Goal: Task Accomplishment & Management: Complete application form

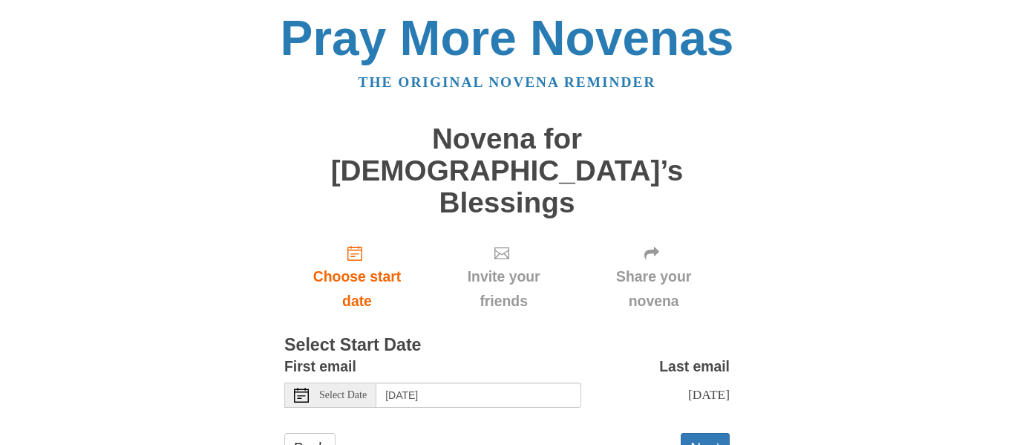
click at [295, 387] on use at bounding box center [301, 394] width 15 height 15
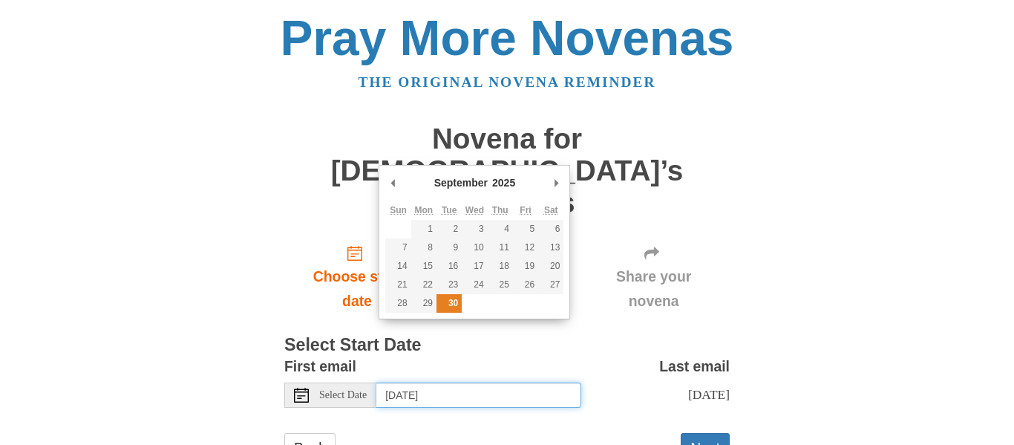
type input "Tuesday, September 30th"
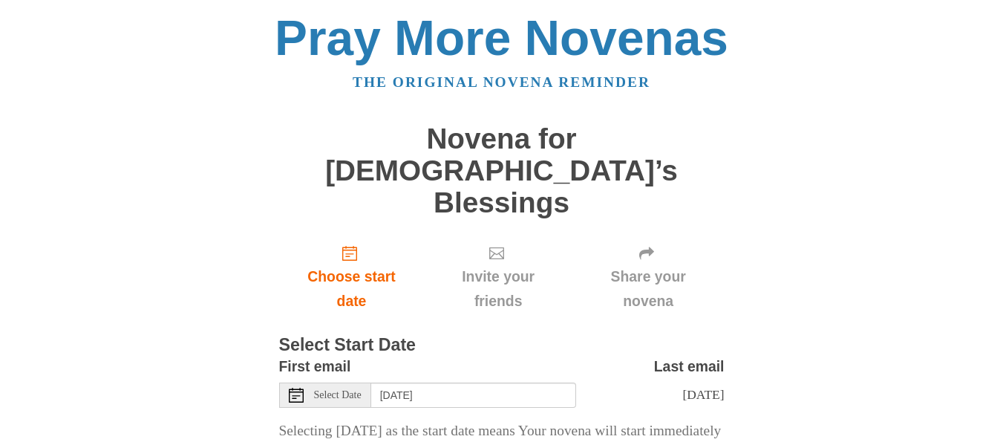
scroll to position [96, 0]
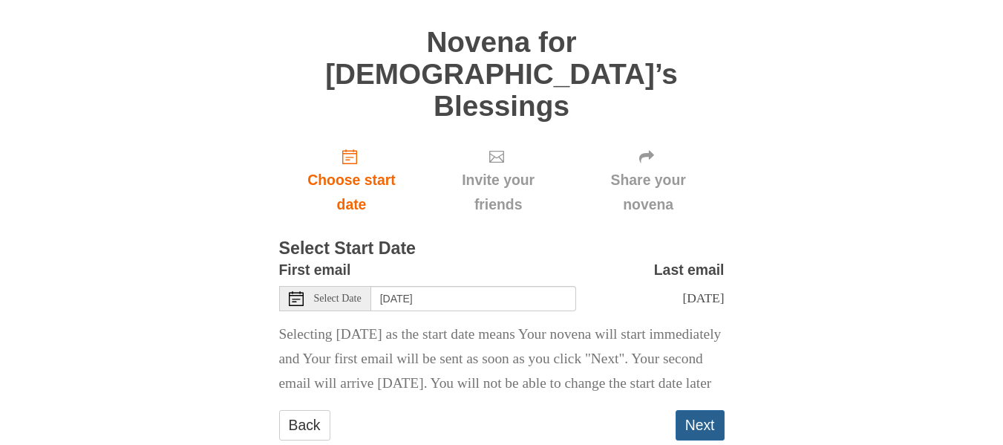
click at [692, 410] on button "Next" at bounding box center [699, 425] width 49 height 30
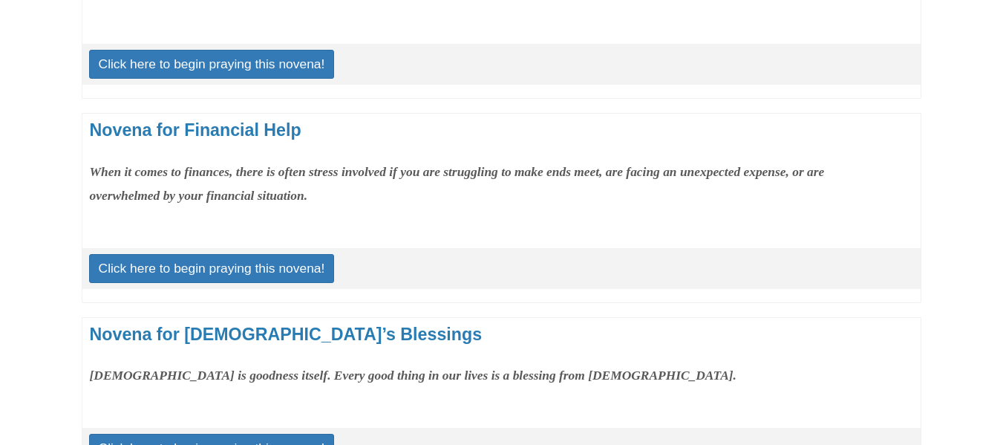
scroll to position [1731, 0]
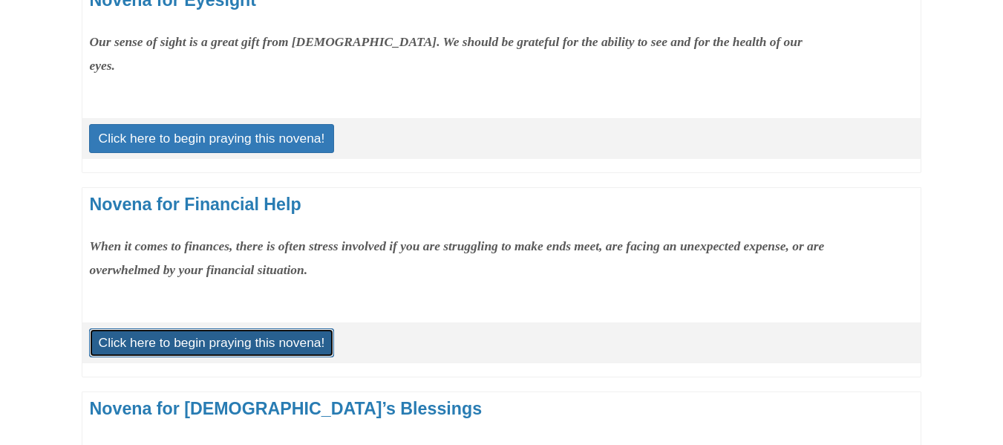
click at [209, 341] on link "Click here to begin praying this novena!" at bounding box center [212, 342] width 246 height 28
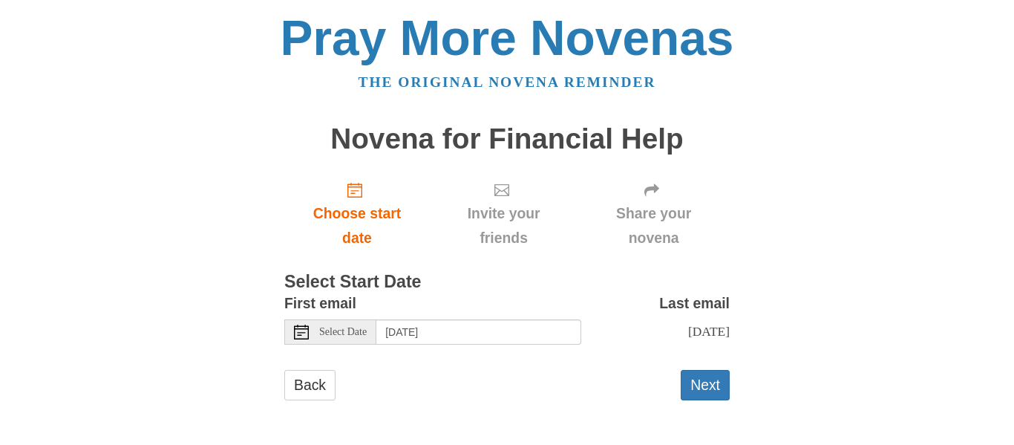
click at [298, 332] on use at bounding box center [301, 331] width 15 height 15
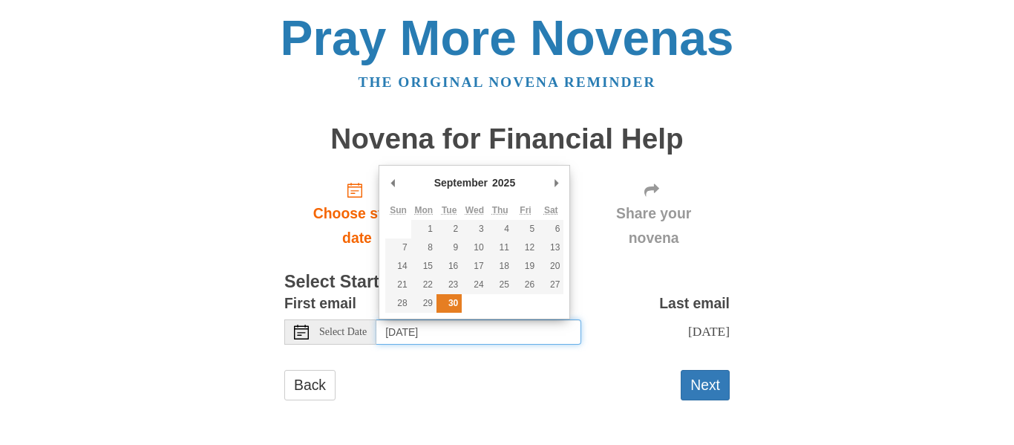
type input "Tuesday, September 30th"
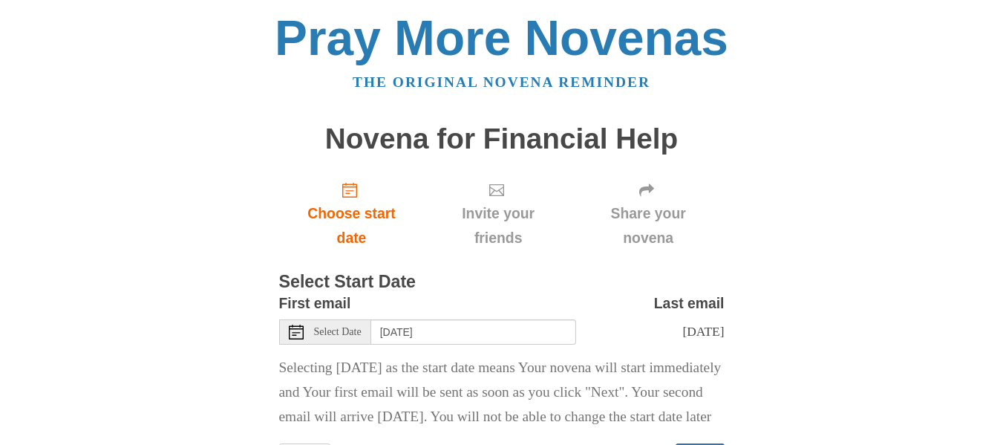
scroll to position [96, 0]
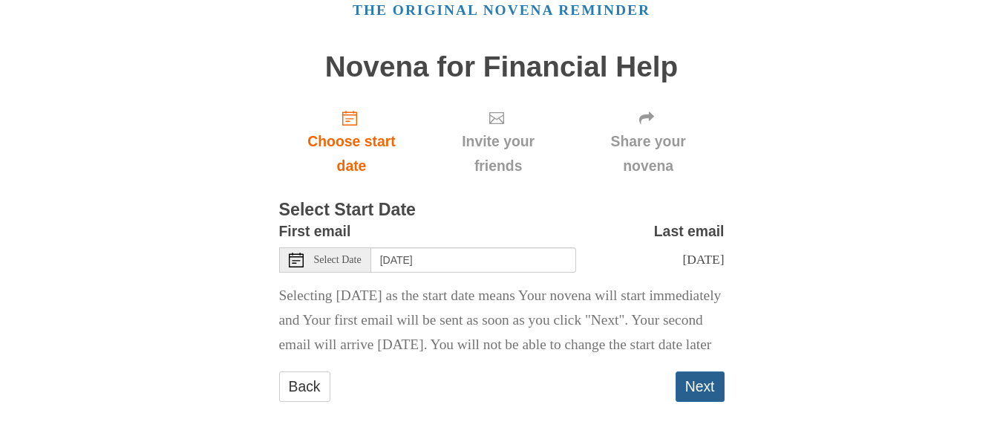
click at [705, 384] on button "Next" at bounding box center [699, 386] width 49 height 30
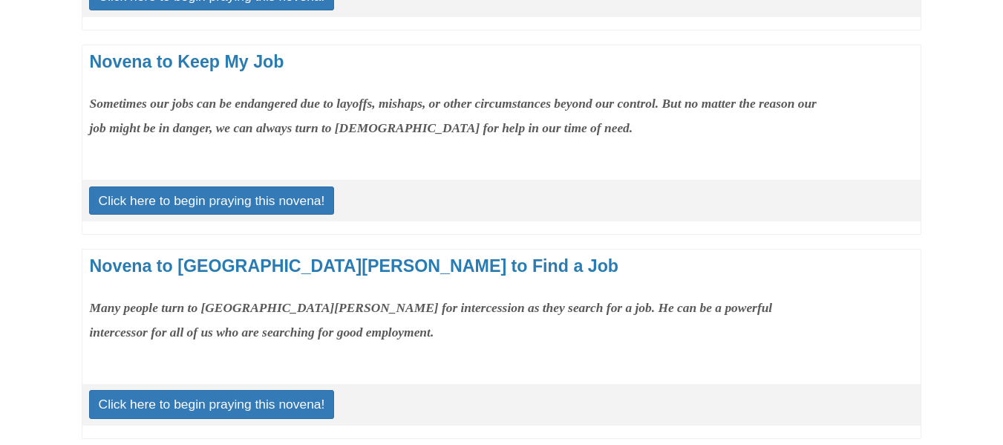
scroll to position [543, 0]
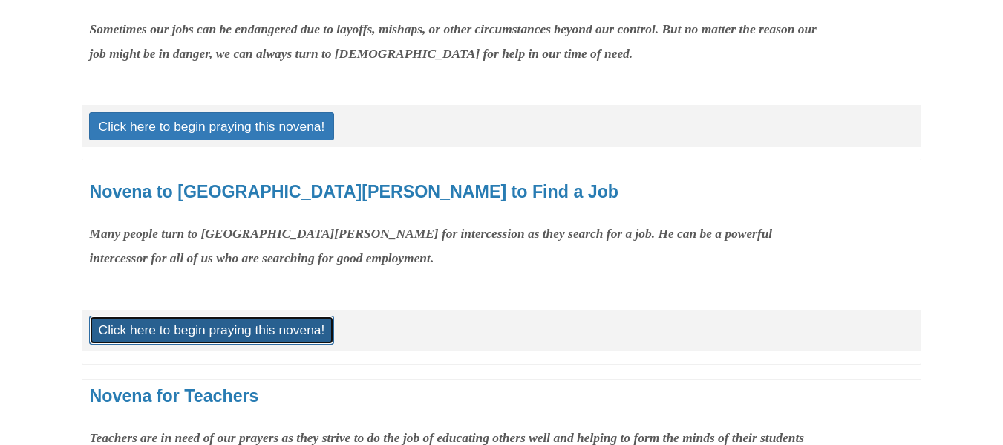
click at [203, 328] on link "Click here to begin praying this novena!" at bounding box center [212, 329] width 246 height 28
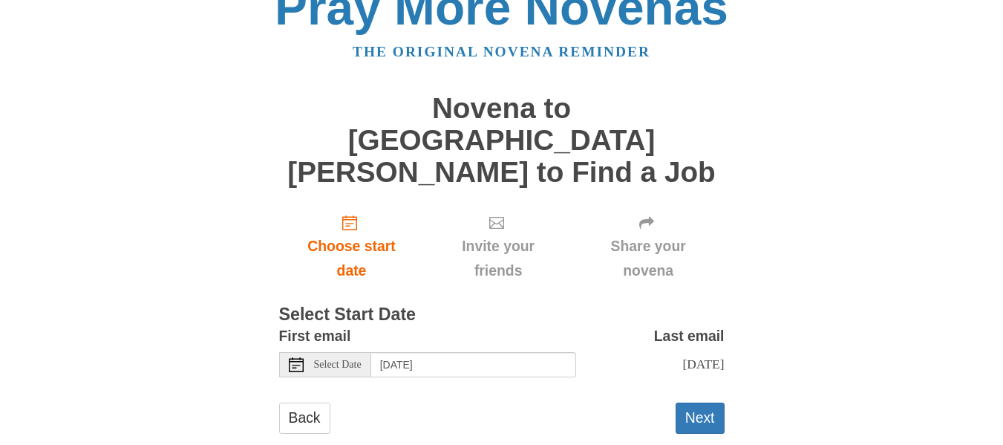
scroll to position [30, 0]
click at [293, 357] on icon at bounding box center [296, 364] width 15 height 15
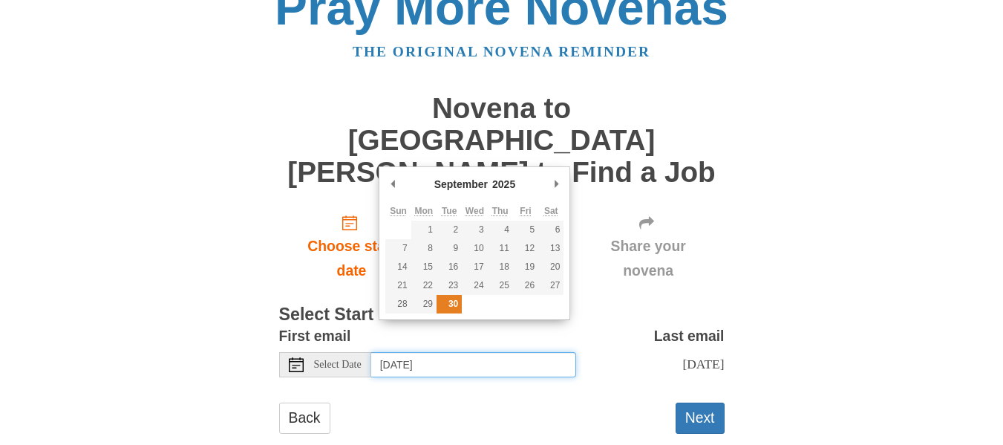
type input "Tuesday, September 30th"
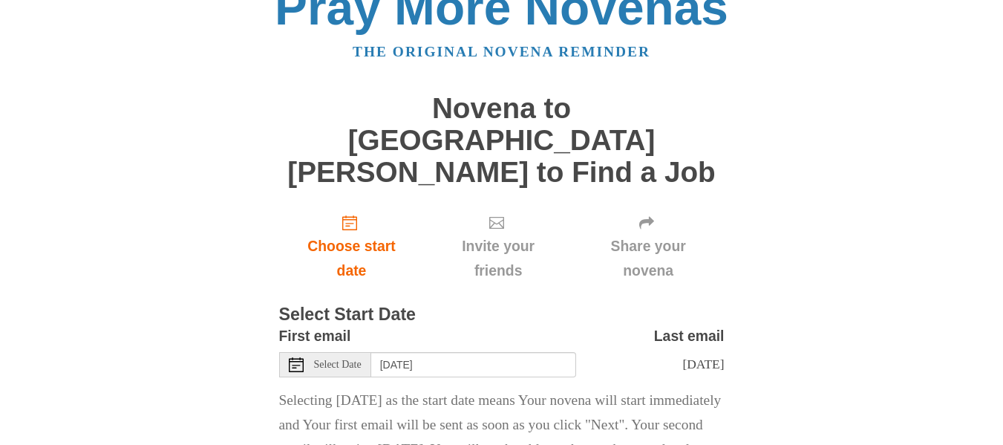
scroll to position [128, 0]
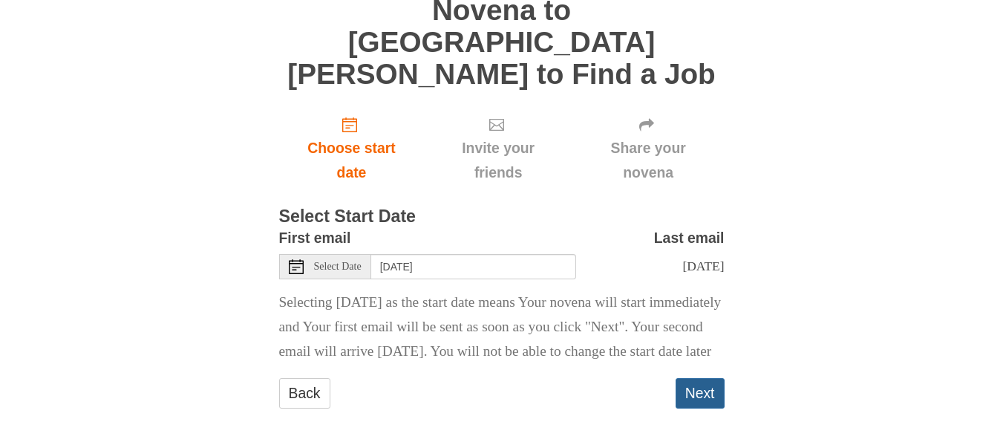
click at [701, 381] on button "Next" at bounding box center [699, 393] width 49 height 30
